Goal: Task Accomplishment & Management: Complete application form

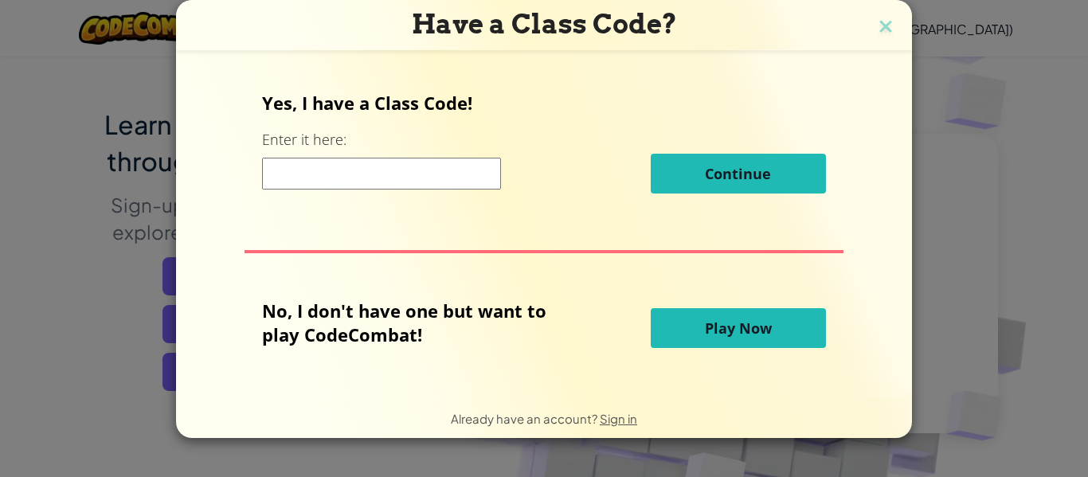
scroll to position [85, 0]
click at [879, 22] on img at bounding box center [885, 28] width 21 height 24
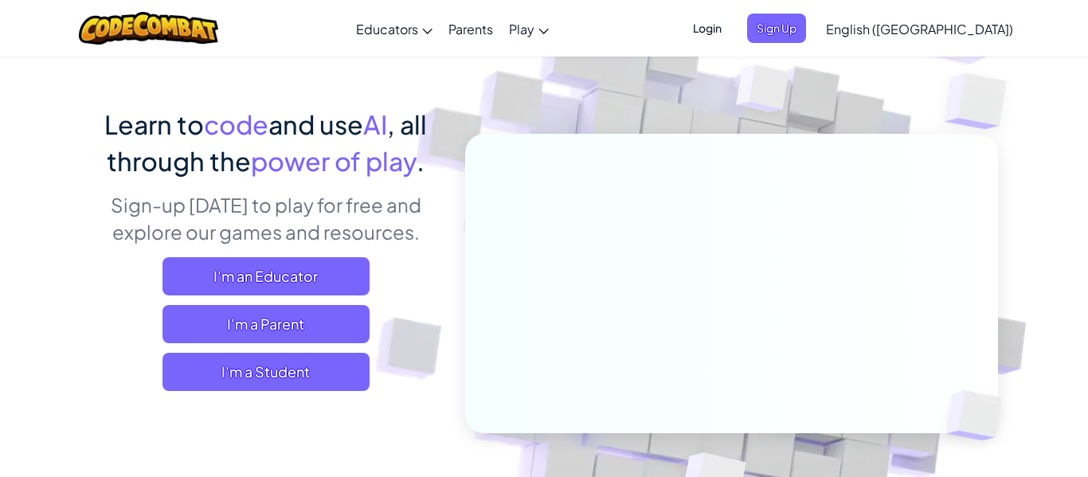
click at [731, 27] on span "Login" at bounding box center [707, 28] width 48 height 29
